Goal: Information Seeking & Learning: Learn about a topic

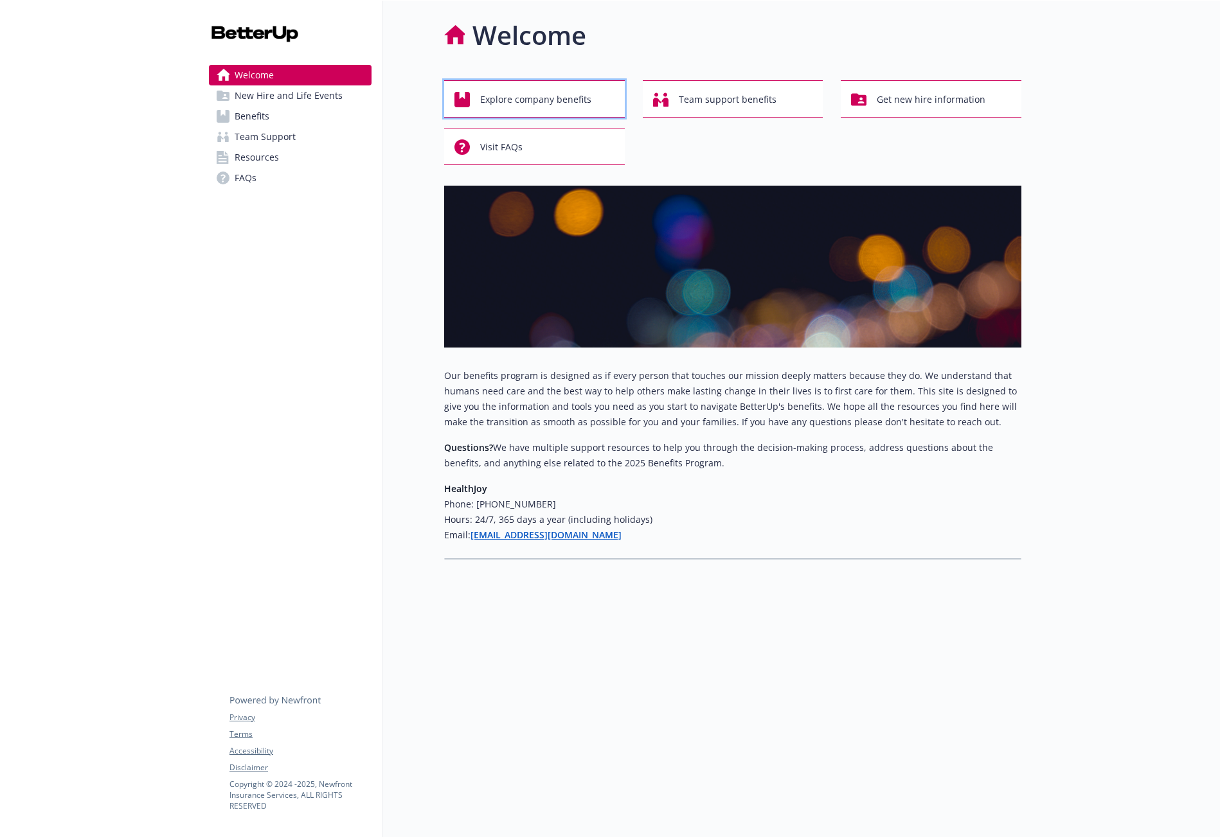
click at [589, 105] on span "Explore company benefits" at bounding box center [535, 99] width 111 height 24
